Goal: Navigation & Orientation: Go to known website

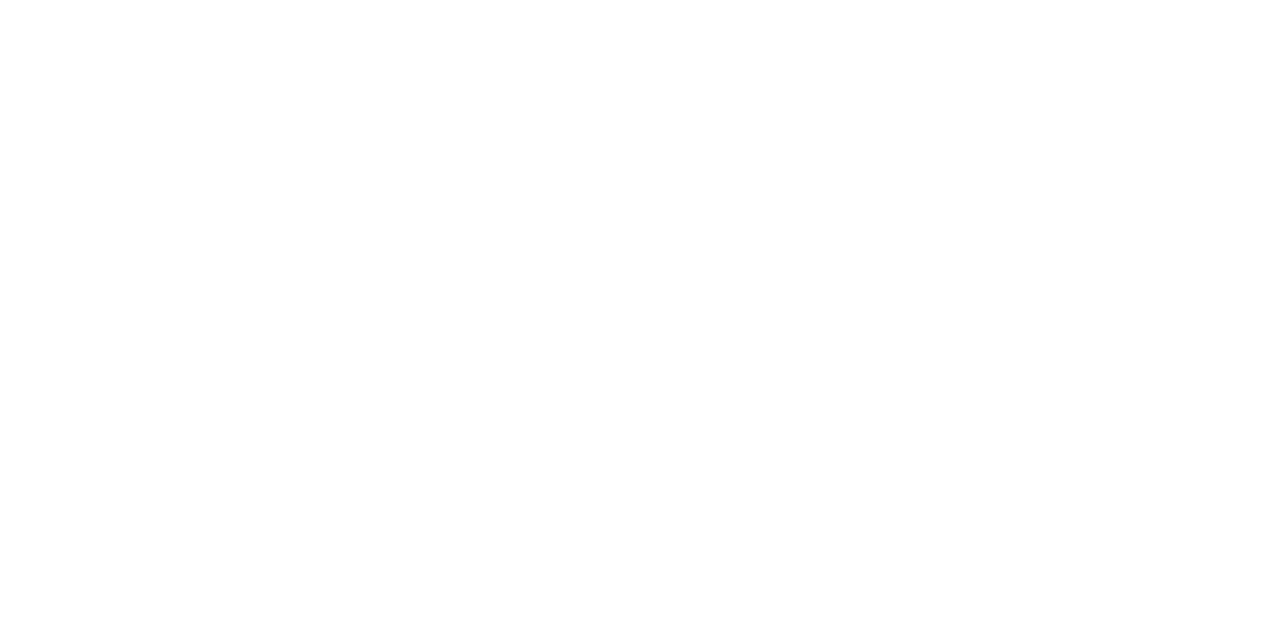
click at [465, 268] on div at bounding box center [633, 309] width 1267 height 618
